Goal: Transaction & Acquisition: Obtain resource

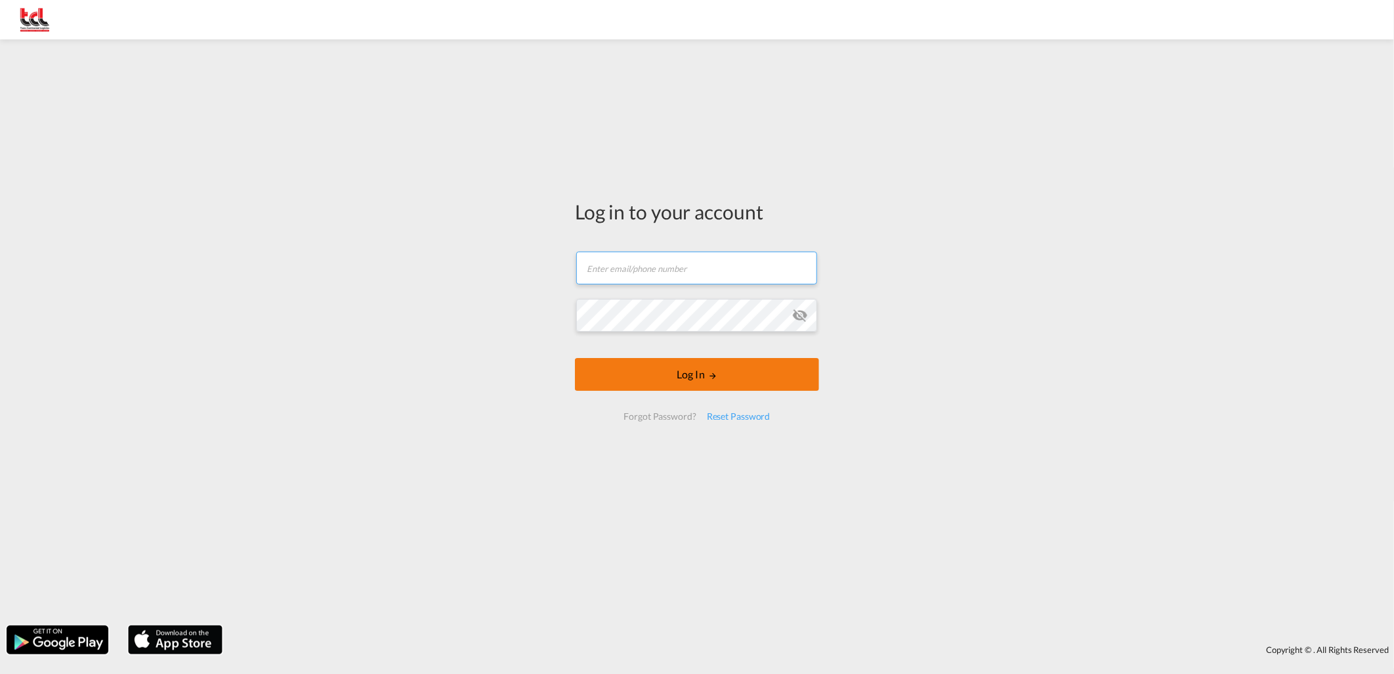
type input "[EMAIL_ADDRESS][DOMAIN_NAME]"
drag, startPoint x: 699, startPoint y: 374, endPoint x: 759, endPoint y: 370, distance: 60.5
click at [699, 373] on button "Log In" at bounding box center [697, 374] width 244 height 33
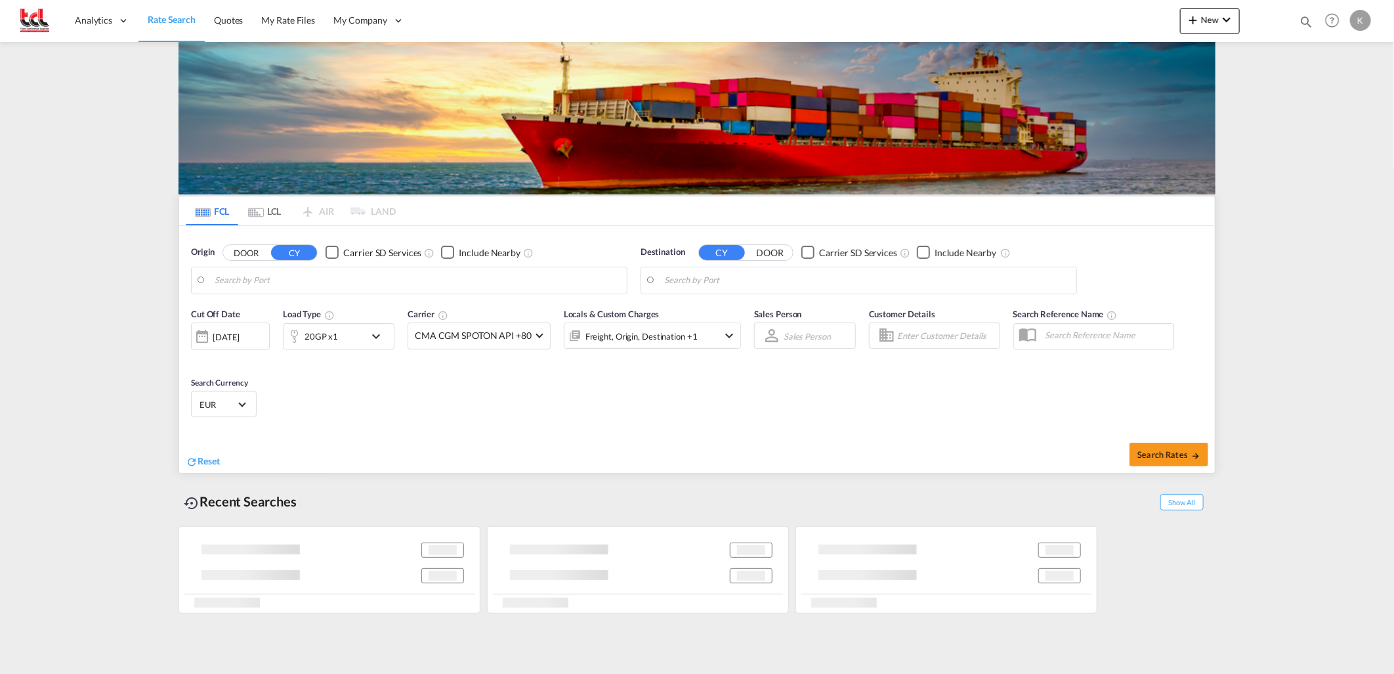
type input "[GEOGRAPHIC_DATA], BEANR"
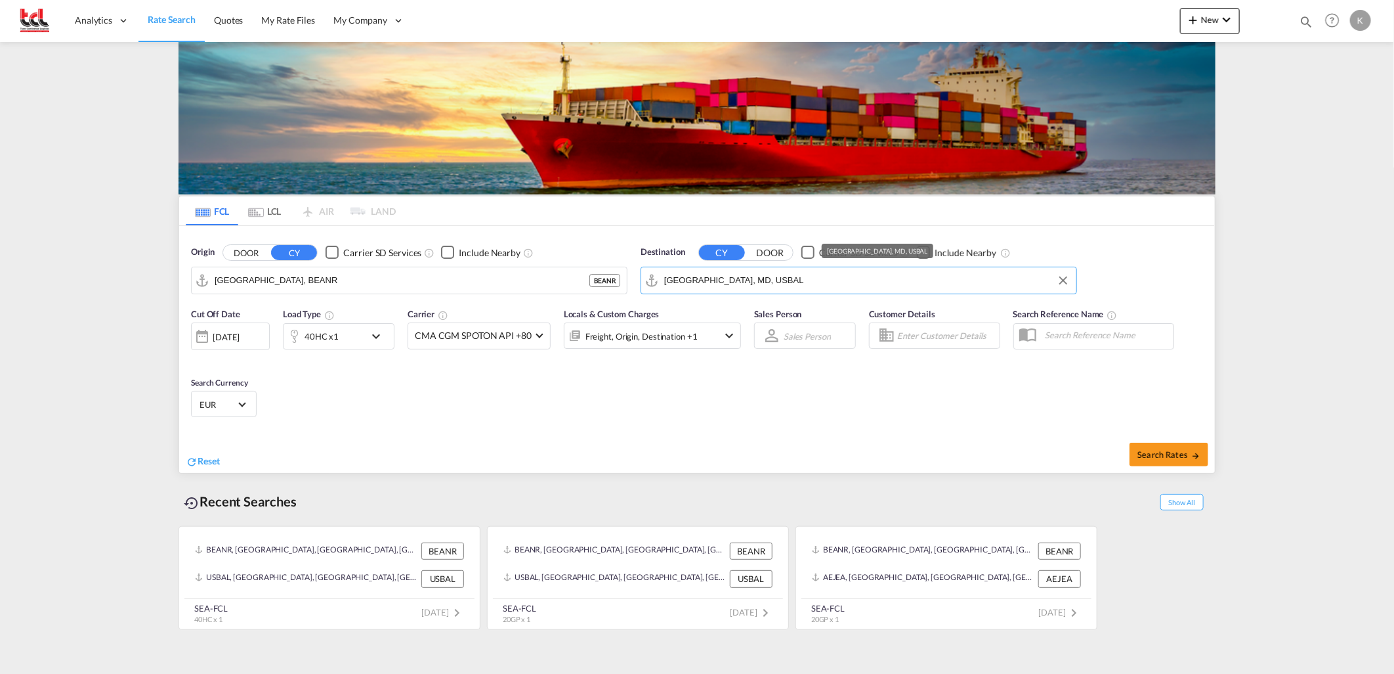
click at [754, 276] on input "[GEOGRAPHIC_DATA], MD, USBAL" at bounding box center [867, 280] width 406 height 20
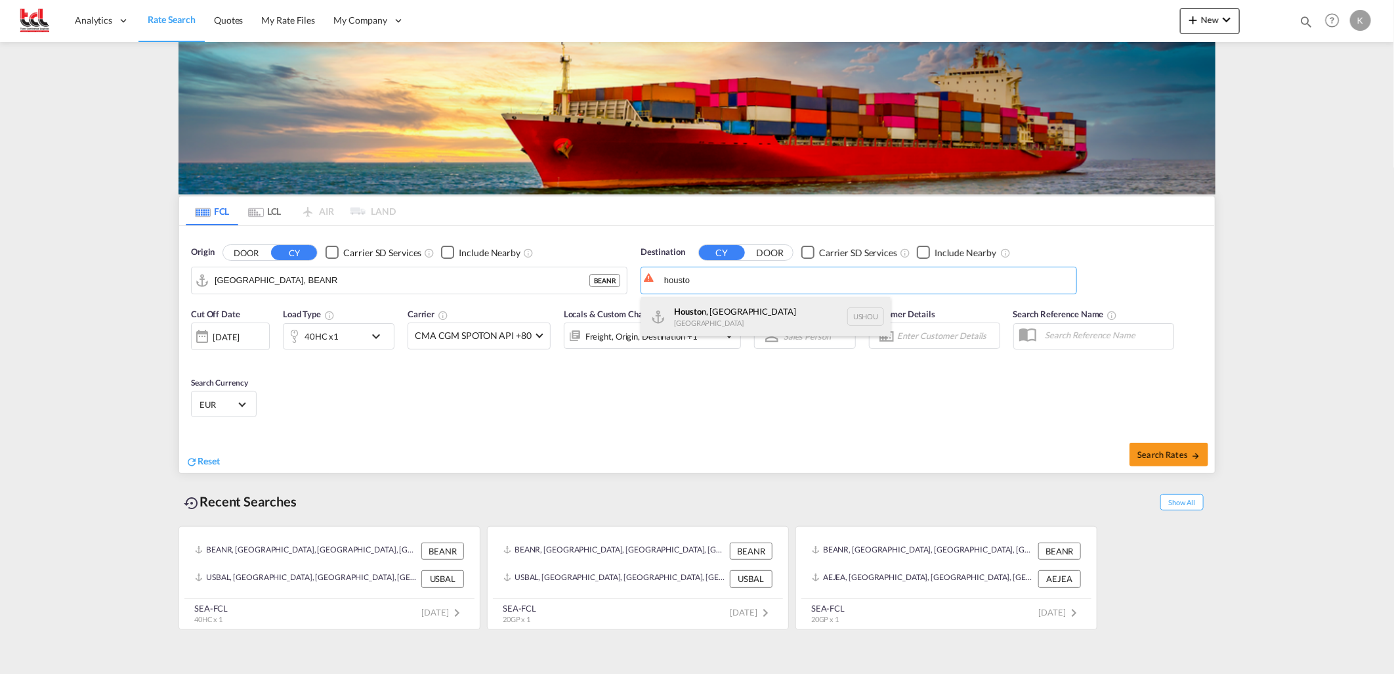
click at [733, 316] on div "Housto n, [GEOGRAPHIC_DATA] [GEOGRAPHIC_DATA] USHOU" at bounding box center [765, 316] width 249 height 39
type input "[GEOGRAPHIC_DATA], [GEOGRAPHIC_DATA], USHOU"
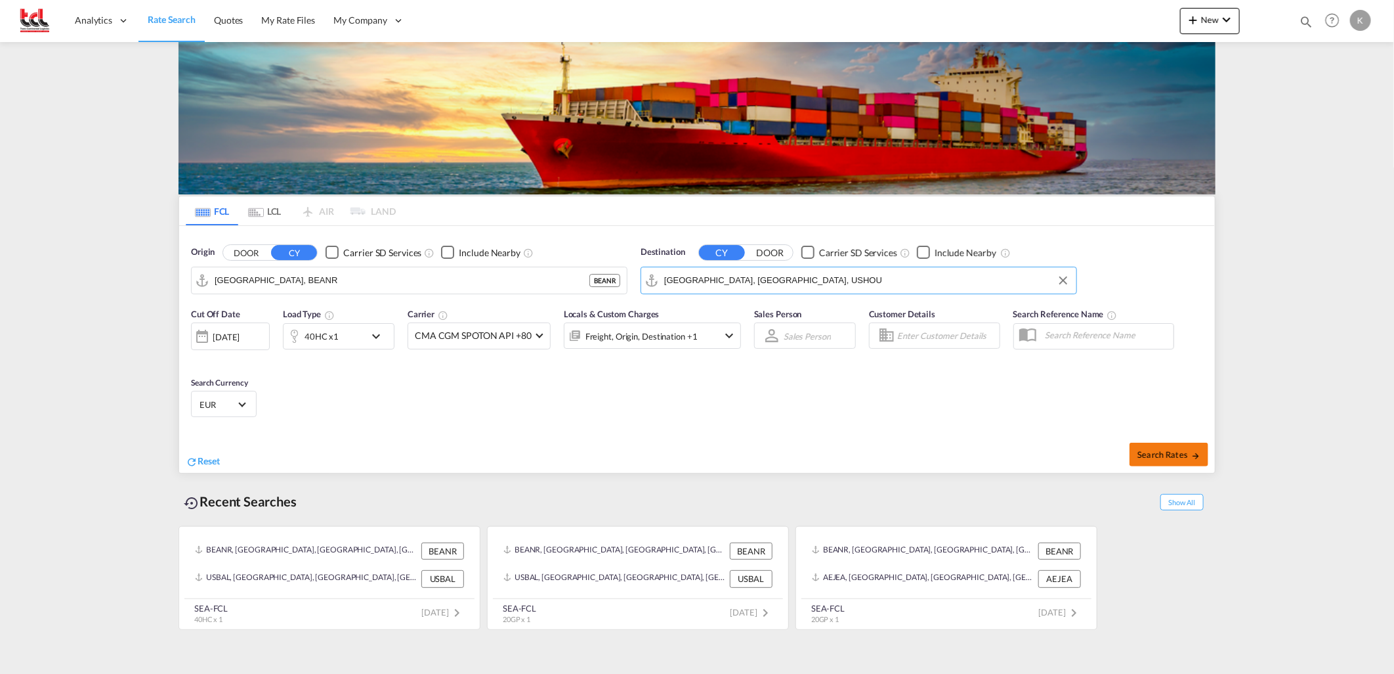
click at [1159, 455] on span "Search Rates" at bounding box center [1169, 454] width 63 height 11
type input "BEANR to USHOU / [DATE]"
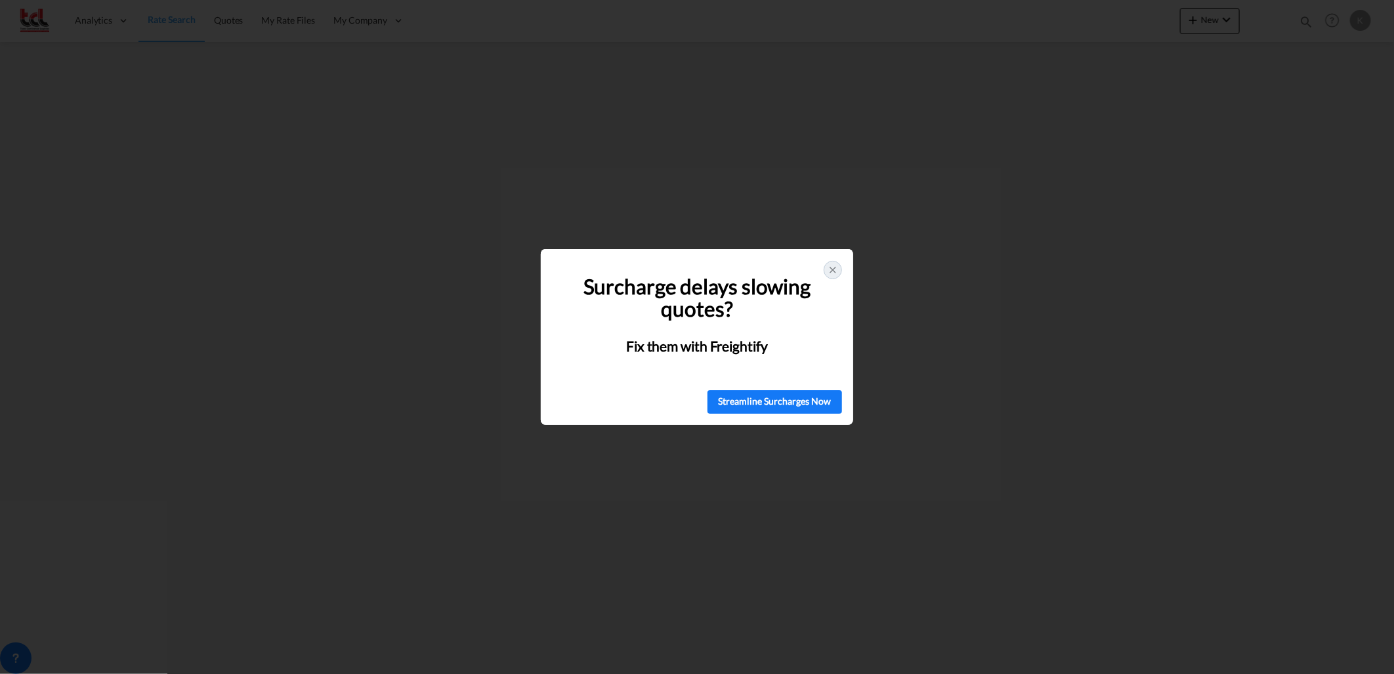
click at [835, 270] on icon at bounding box center [833, 270] width 11 height 11
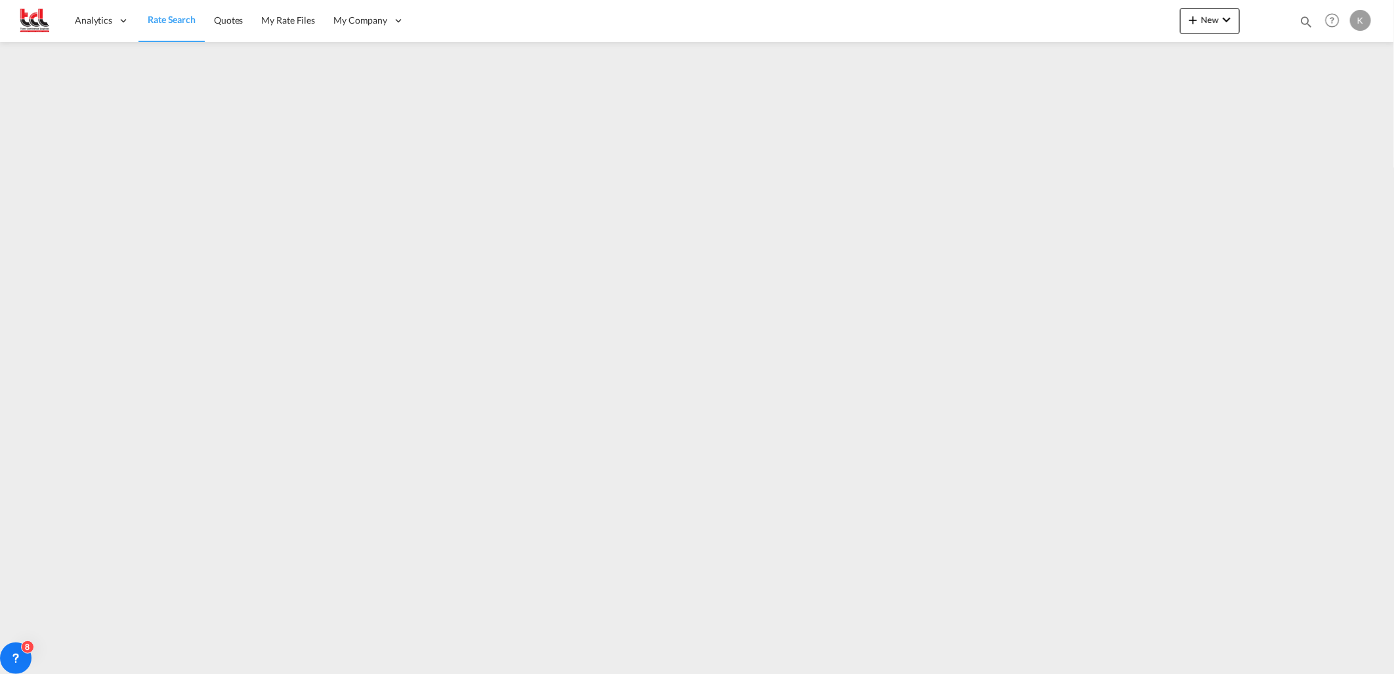
click at [181, 16] on span "Rate Search" at bounding box center [172, 19] width 48 height 11
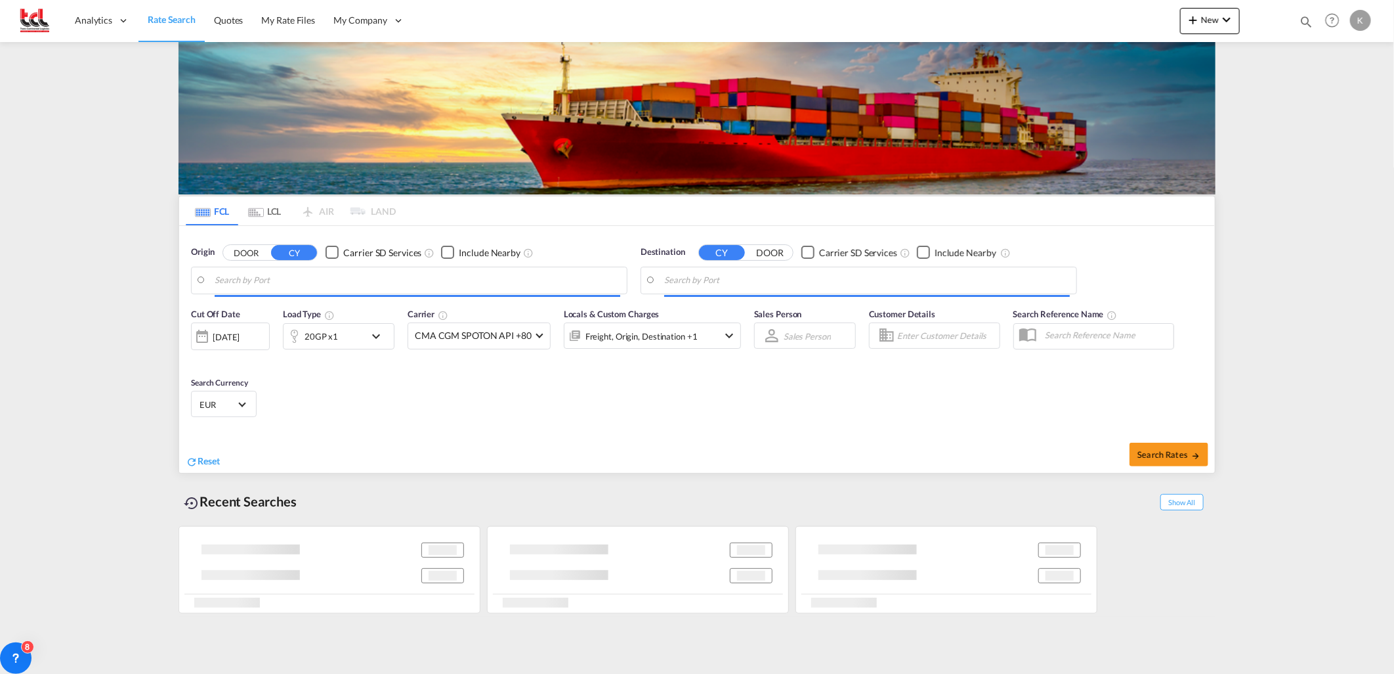
type input "[GEOGRAPHIC_DATA], BEANR"
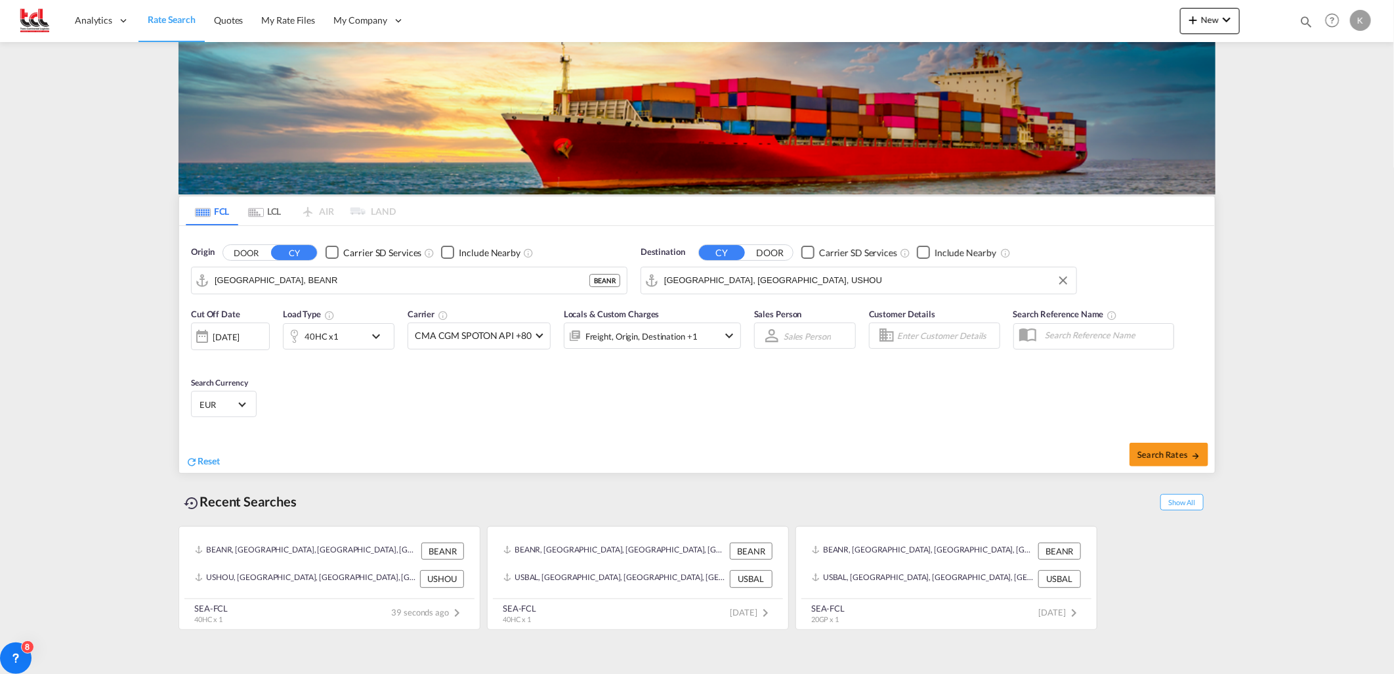
drag, startPoint x: 760, startPoint y: 281, endPoint x: 801, endPoint y: 280, distance: 41.4
click at [760, 281] on input "[GEOGRAPHIC_DATA], [GEOGRAPHIC_DATA], USHOU" at bounding box center [867, 280] width 406 height 20
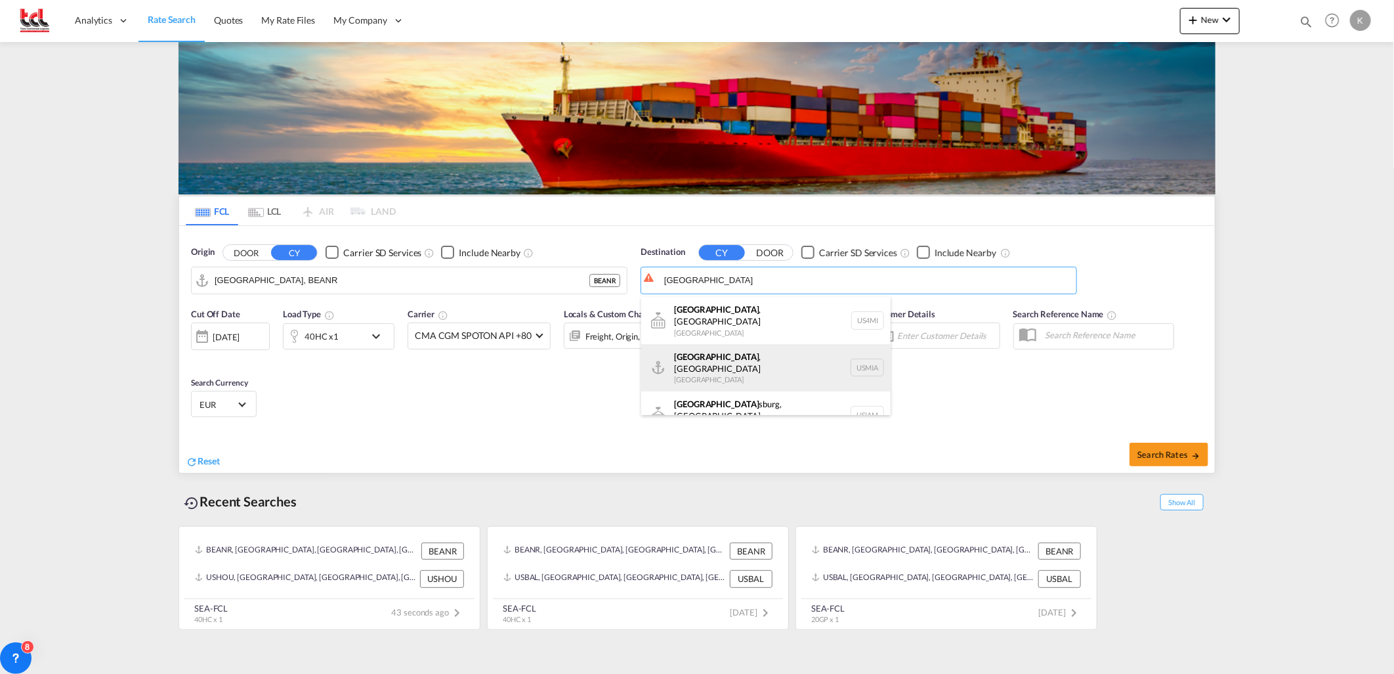
click at [729, 349] on div "[GEOGRAPHIC_DATA] , [GEOGRAPHIC_DATA] [GEOGRAPHIC_DATA] USMIA" at bounding box center [765, 367] width 249 height 47
type input "[GEOGRAPHIC_DATA], [GEOGRAPHIC_DATA], [GEOGRAPHIC_DATA]"
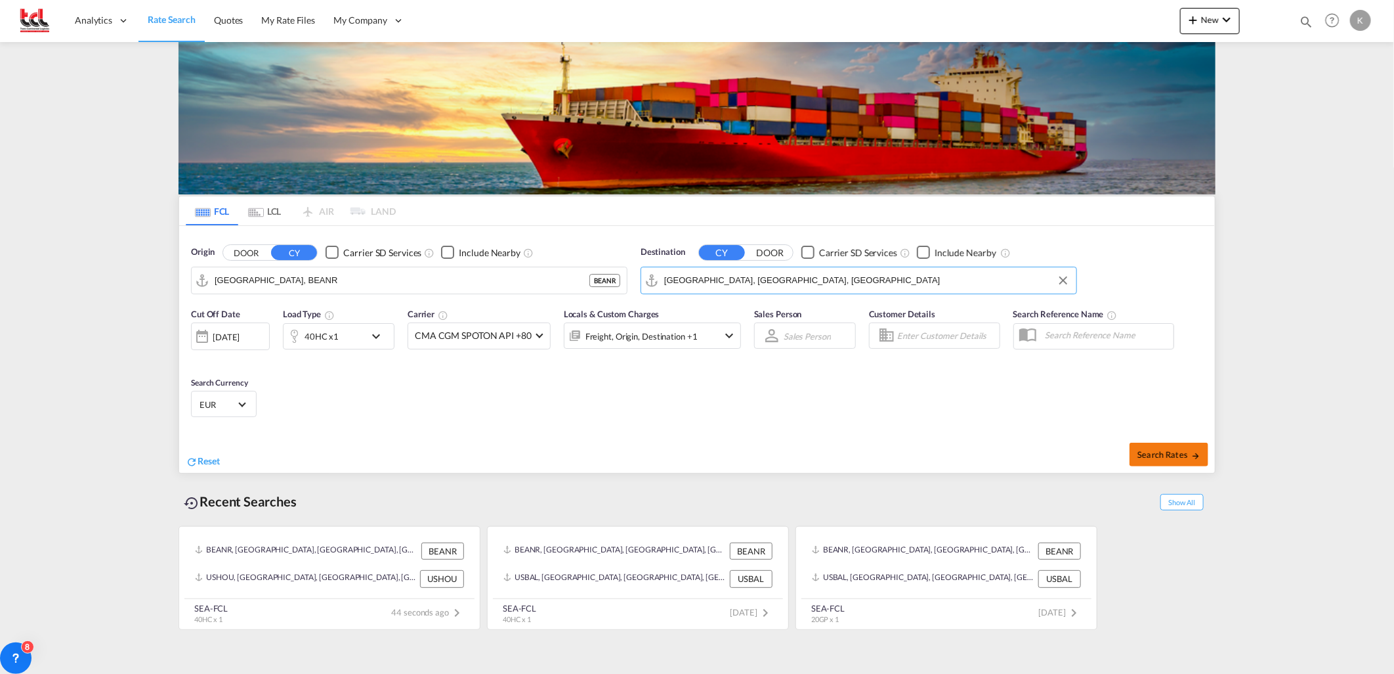
click at [1165, 451] on span "Search Rates" at bounding box center [1169, 454] width 63 height 11
type input "BEANR to USMIA / [DATE]"
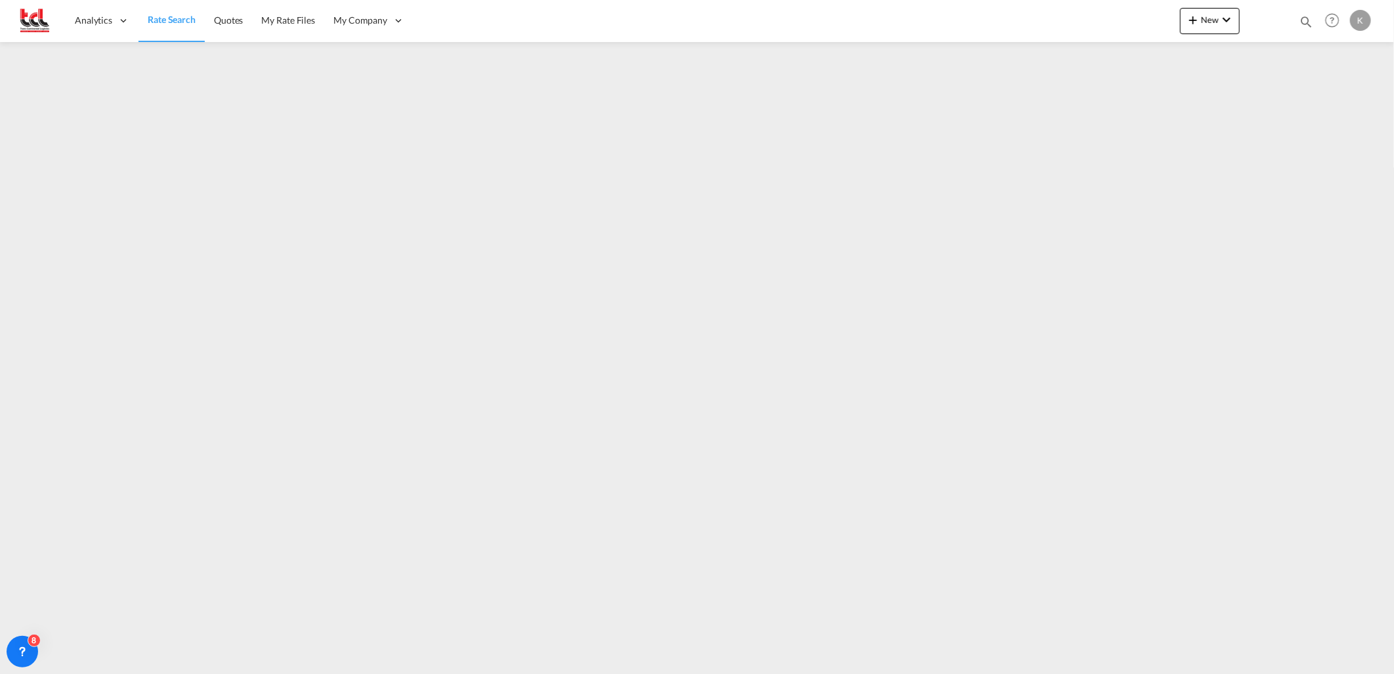
click at [181, 25] on span "Rate Search" at bounding box center [172, 19] width 48 height 13
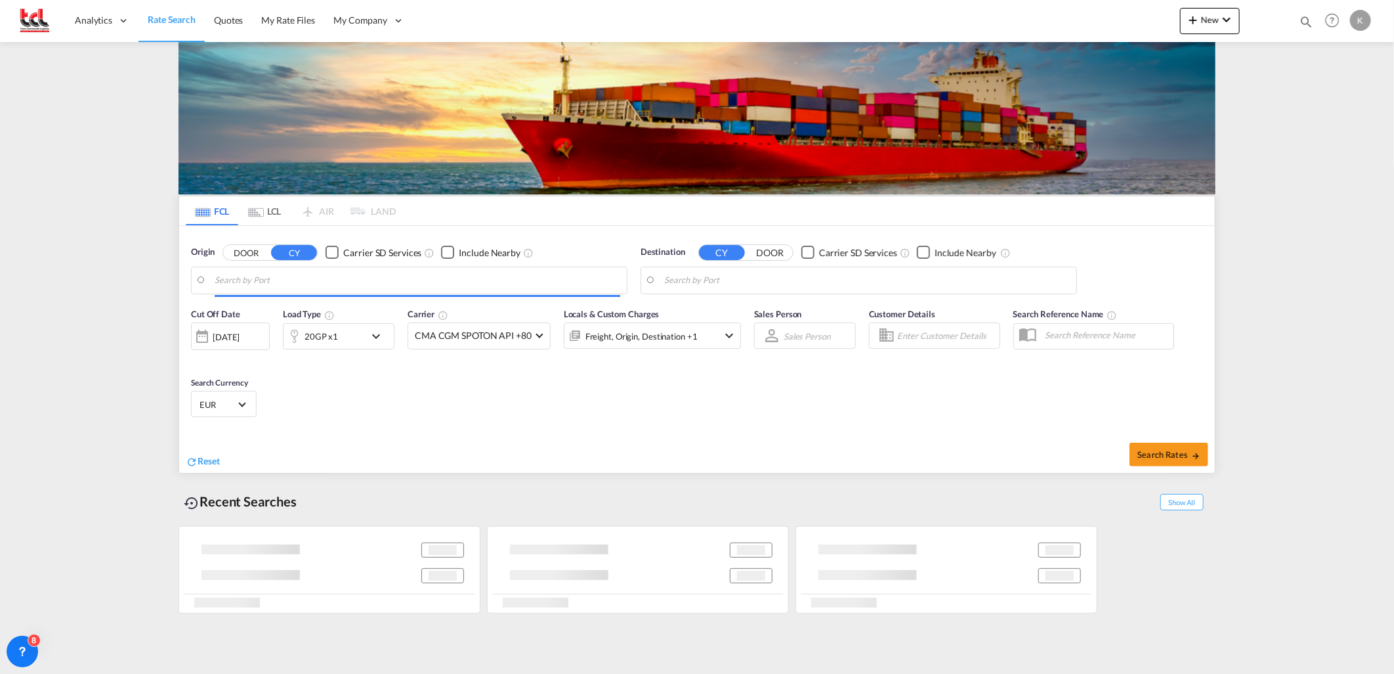
type input "[GEOGRAPHIC_DATA], BEANR"
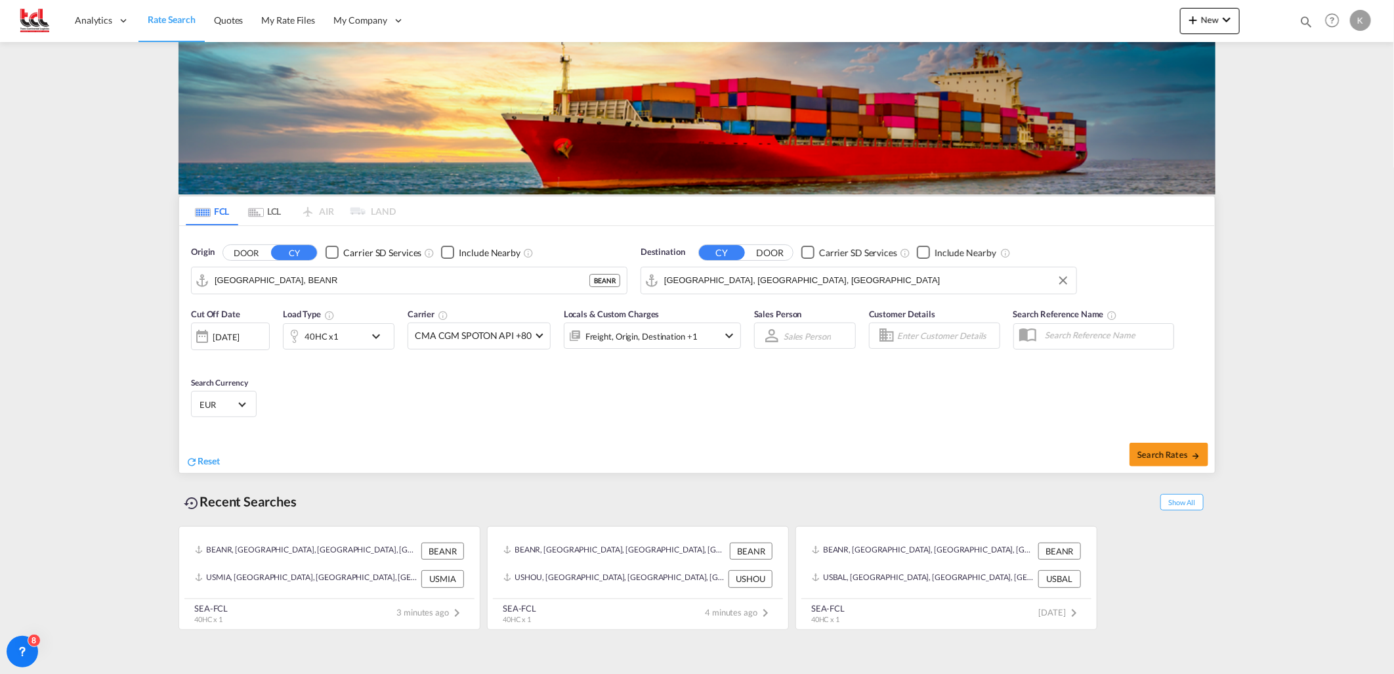
click at [719, 277] on input "[GEOGRAPHIC_DATA], [GEOGRAPHIC_DATA], [GEOGRAPHIC_DATA]" at bounding box center [867, 280] width 406 height 20
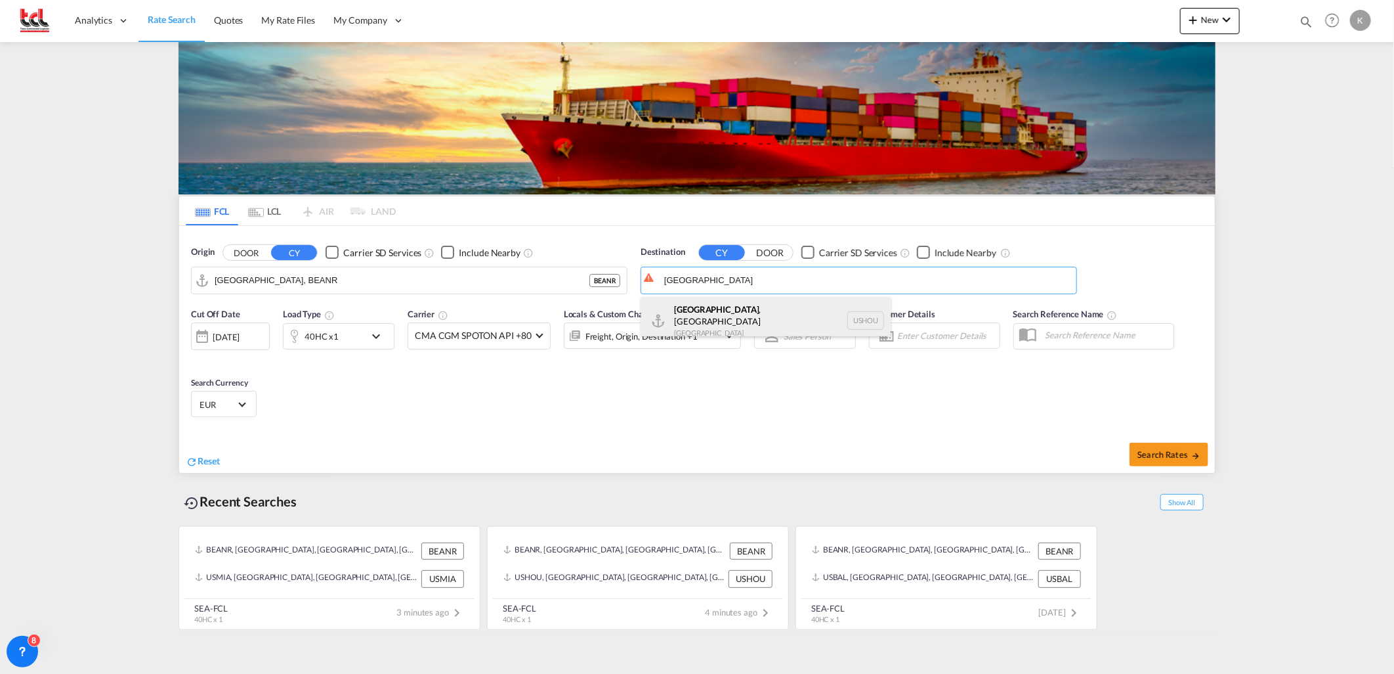
click at [729, 312] on div "[GEOGRAPHIC_DATA] , [GEOGRAPHIC_DATA] [GEOGRAPHIC_DATA] USHOU" at bounding box center [765, 320] width 249 height 47
type input "[GEOGRAPHIC_DATA], [GEOGRAPHIC_DATA], USHOU"
click at [370, 335] on md-icon "icon-chevron-down" at bounding box center [379, 336] width 22 height 16
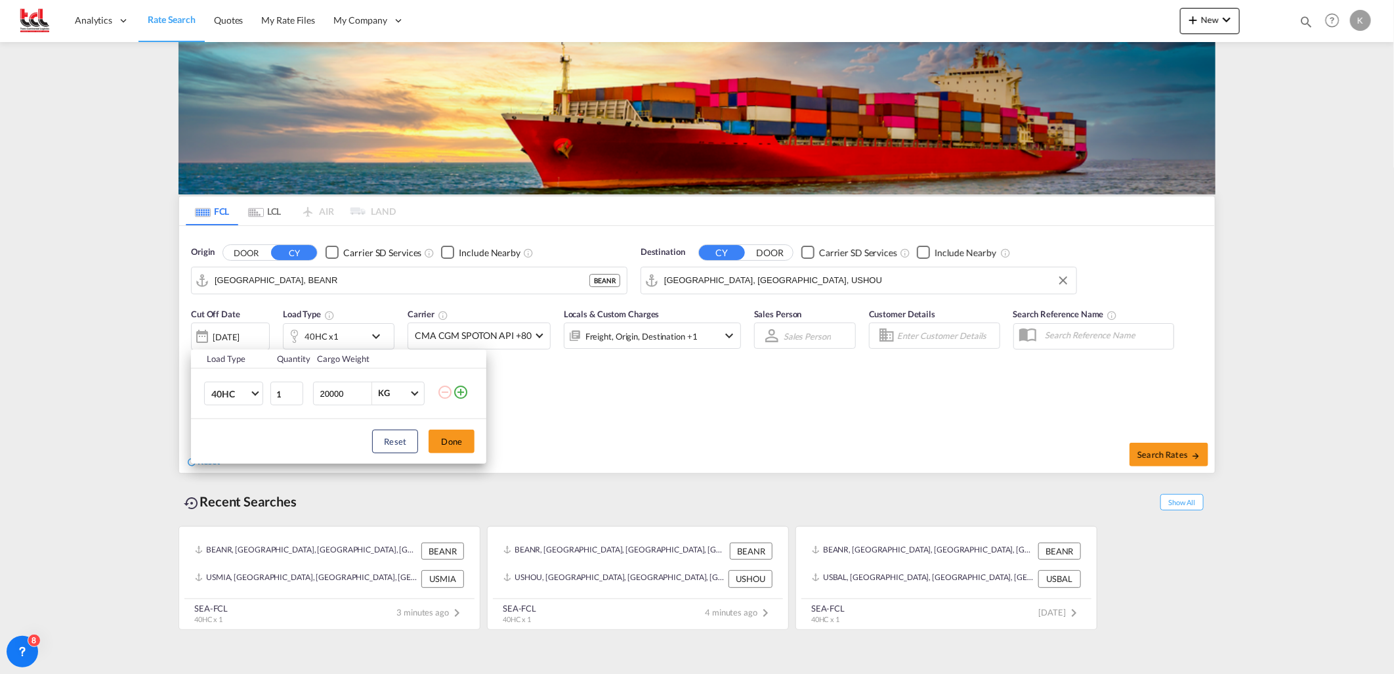
click at [462, 392] on md-icon "icon-plus-circle-outline" at bounding box center [461, 392] width 16 height 16
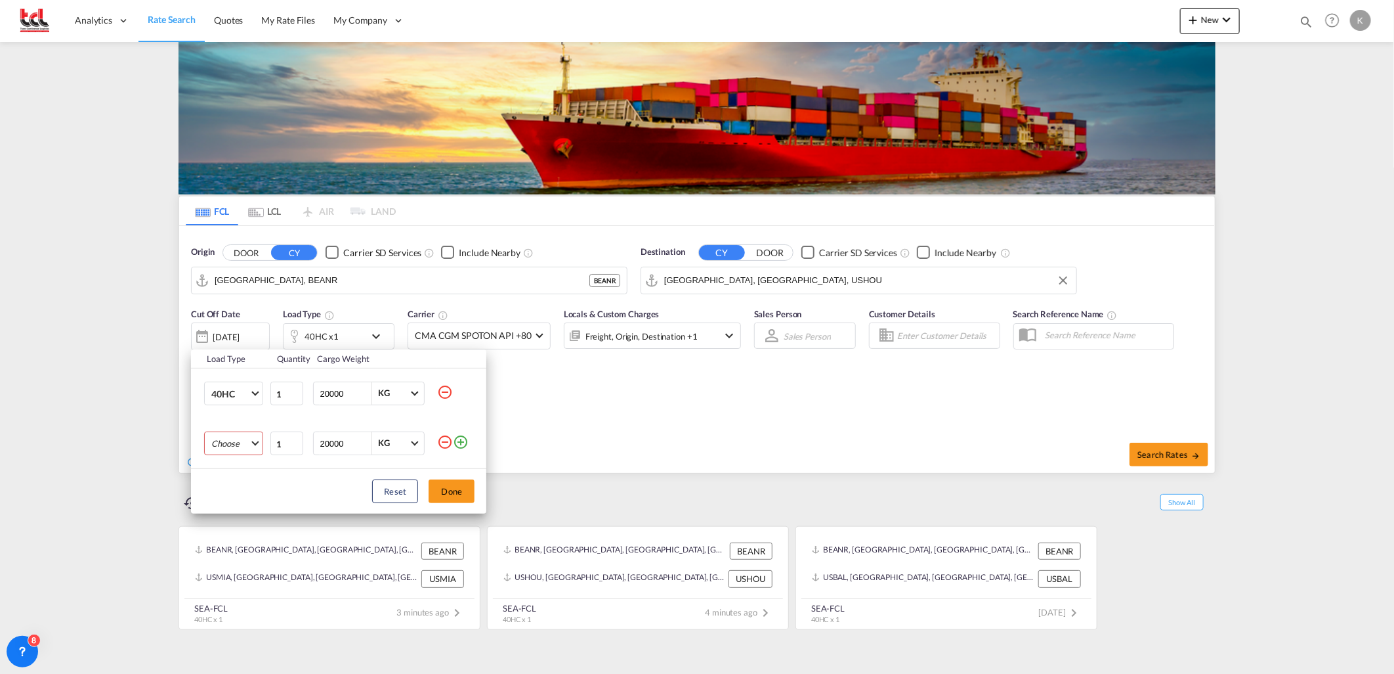
drag, startPoint x: 211, startPoint y: 446, endPoint x: 219, endPoint y: 447, distance: 8.6
click at [211, 446] on md-select "Choose 20GP 40GP 40HC 45HC 20RE 40RE 40HR 20OT 40OT 20FR 40FR 40NR 20NR 45S 20T…" at bounding box center [233, 443] width 59 height 24
drag, startPoint x: 225, startPoint y: 448, endPoint x: 261, endPoint y: 449, distance: 36.1
click at [225, 448] on div "20GP" at bounding box center [222, 444] width 22 height 12
click at [446, 488] on button "Done" at bounding box center [452, 491] width 46 height 24
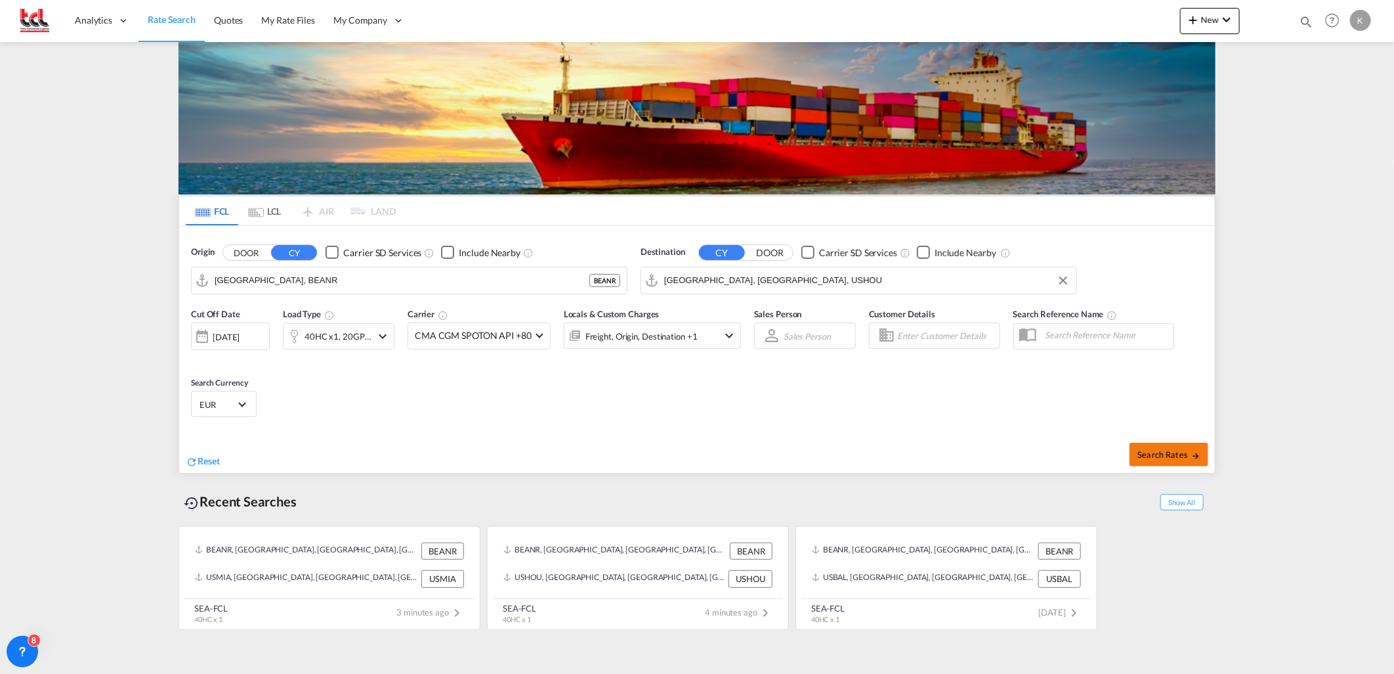
click at [1174, 450] on span "Search Rates" at bounding box center [1169, 454] width 63 height 11
type input "BEANR to USHOU / [DATE]"
